Goal: Information Seeking & Learning: Learn about a topic

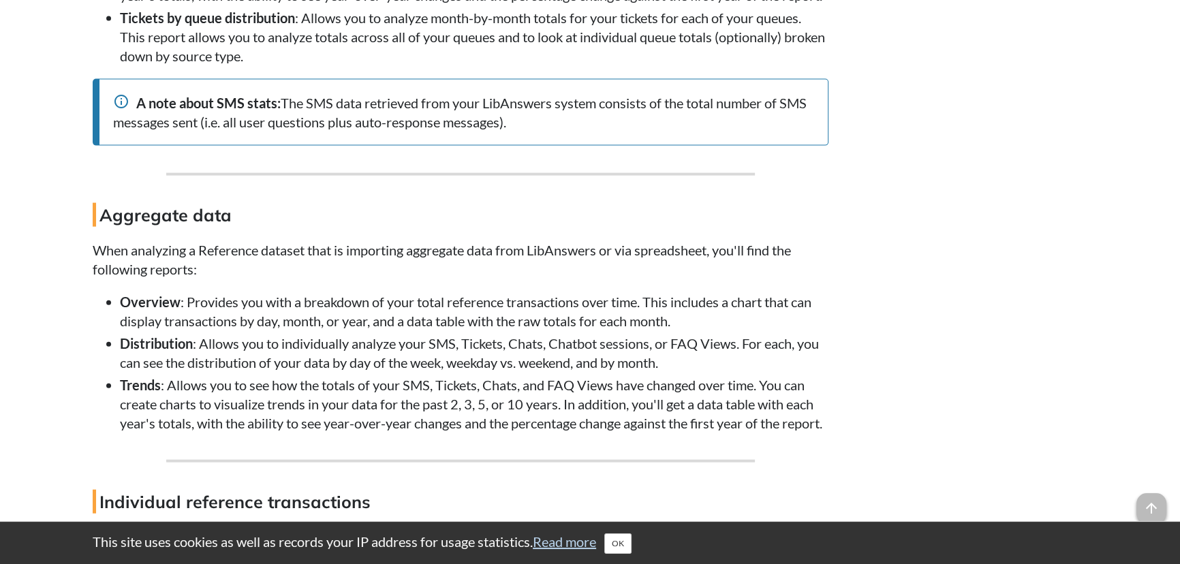
scroll to position [4087, 0]
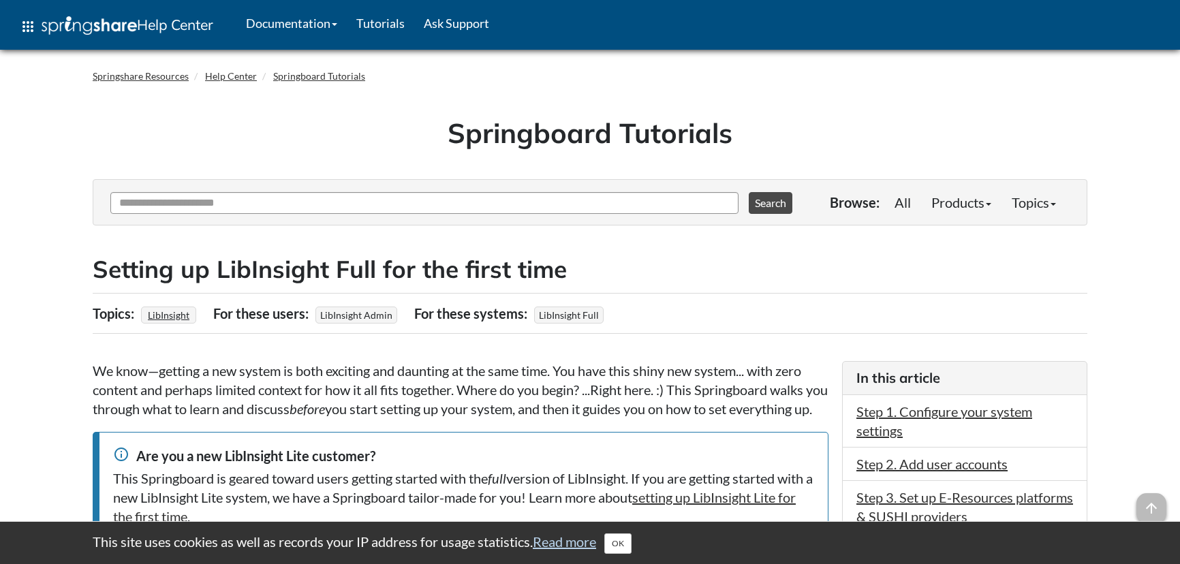
scroll to position [3033, 0]
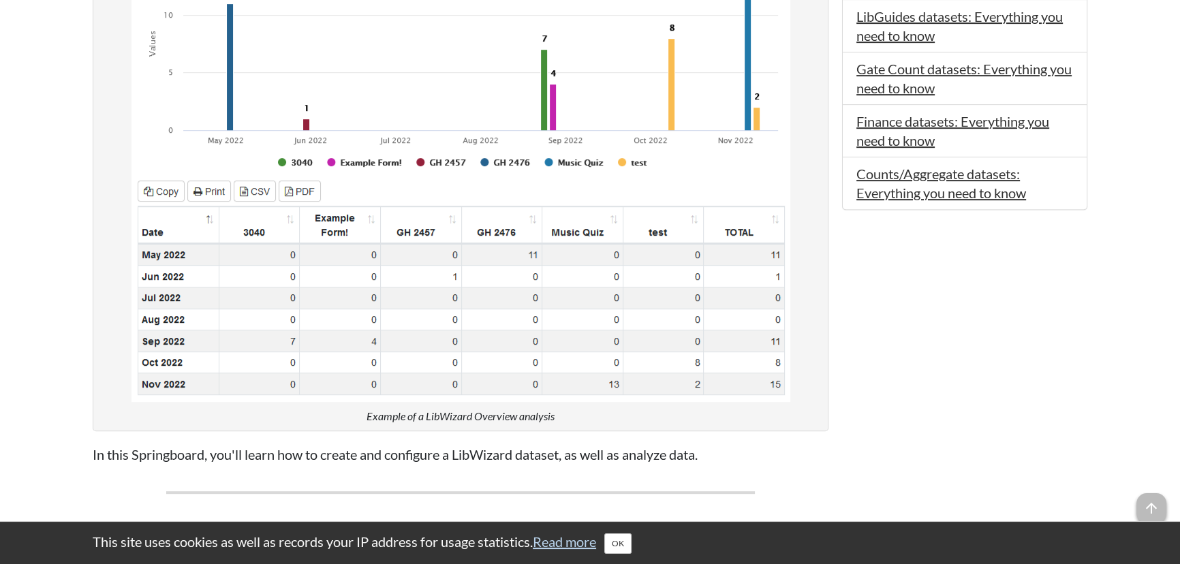
scroll to position [866, 0]
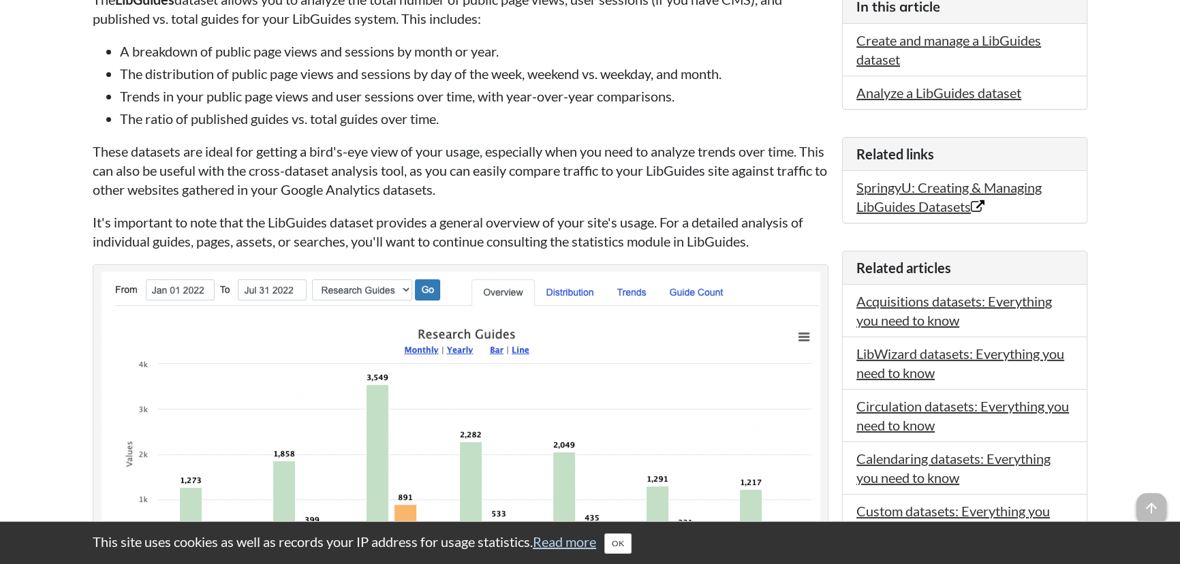
scroll to position [433, 0]
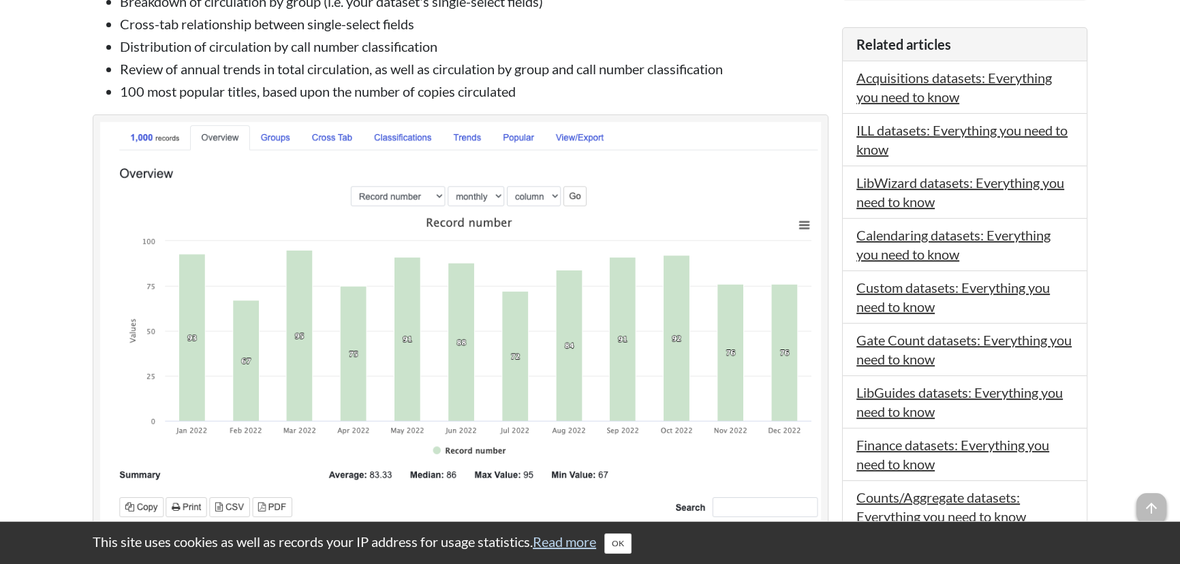
scroll to position [185, 0]
